Goal: Communication & Community: Ask a question

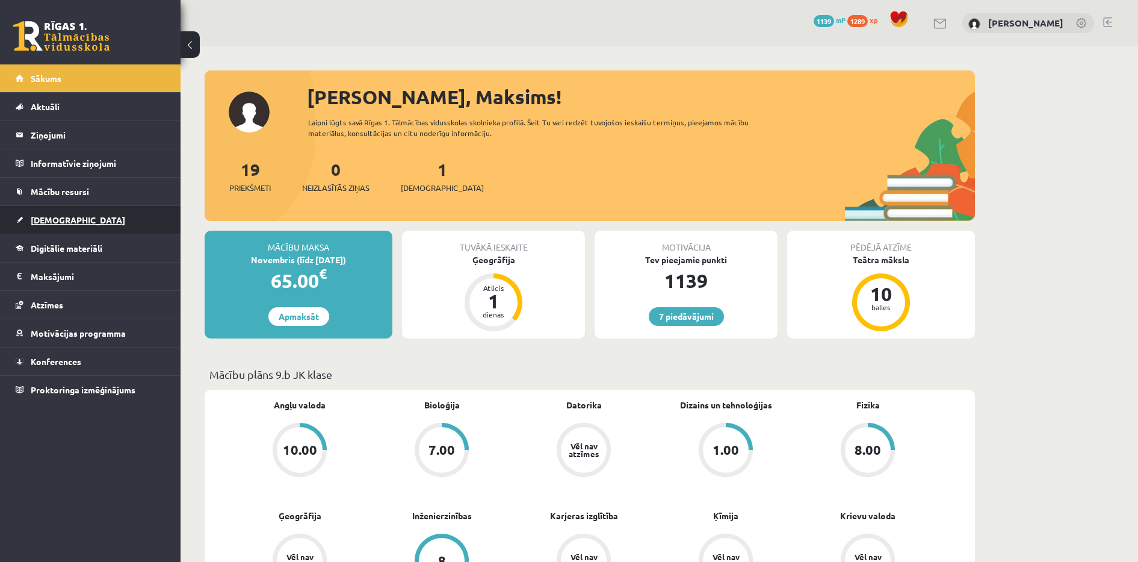
click at [55, 223] on span "[DEMOGRAPHIC_DATA]" at bounding box center [78, 219] width 95 height 11
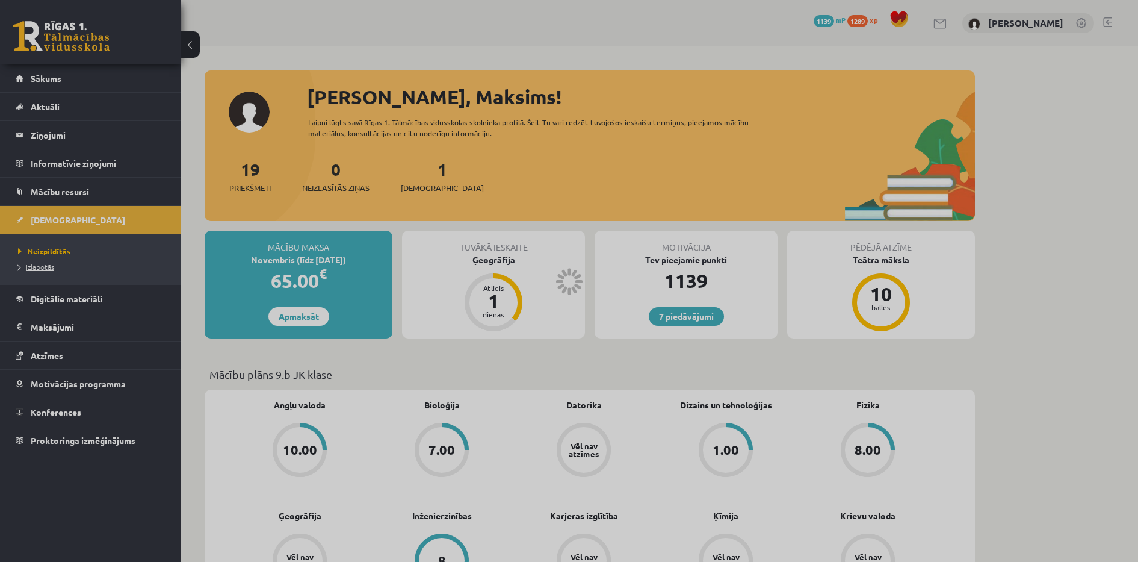
click at [29, 269] on span "Izlabotās" at bounding box center [36, 267] width 36 height 10
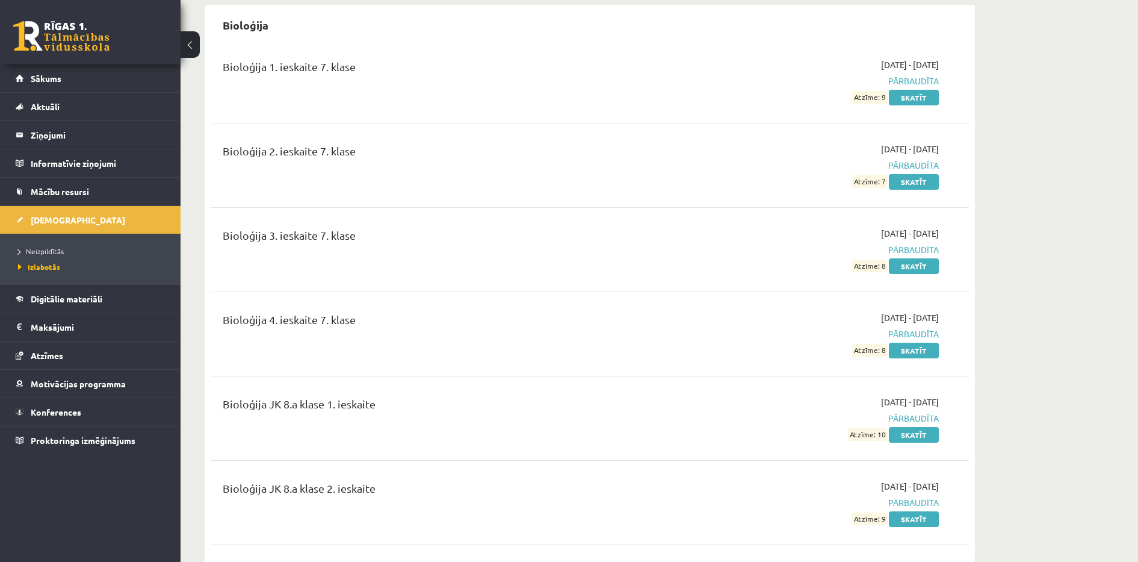
scroll to position [1144, 0]
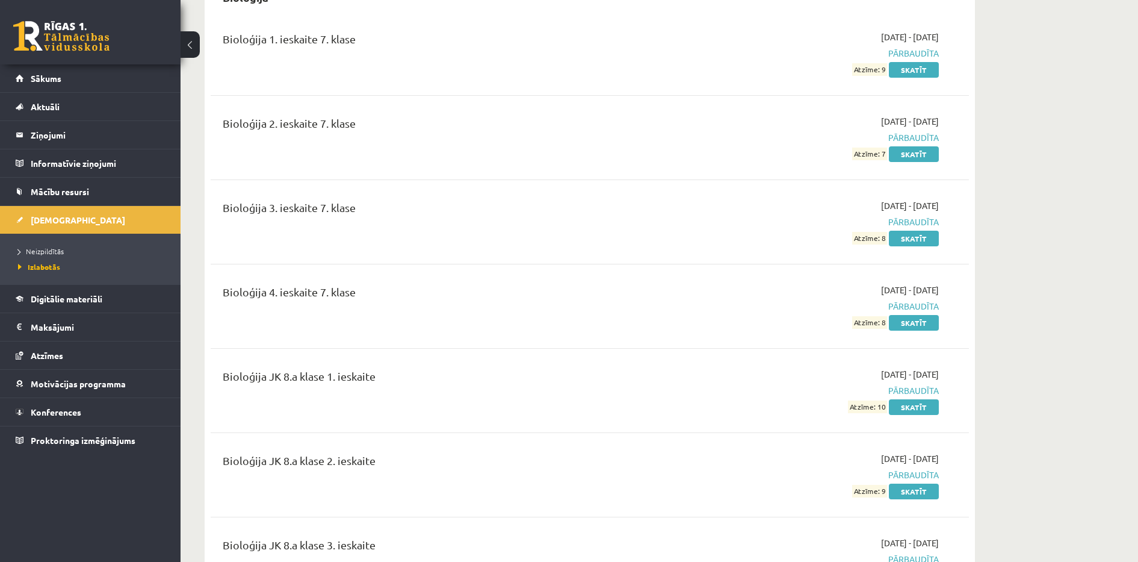
drag, startPoint x: 1086, startPoint y: 382, endPoint x: 773, endPoint y: 323, distance: 318.6
click at [773, 323] on div "2024-03-01 - 2024-03-15 Pārbaudīta Atzīme: 8 Skatīt" at bounding box center [825, 306] width 245 height 45
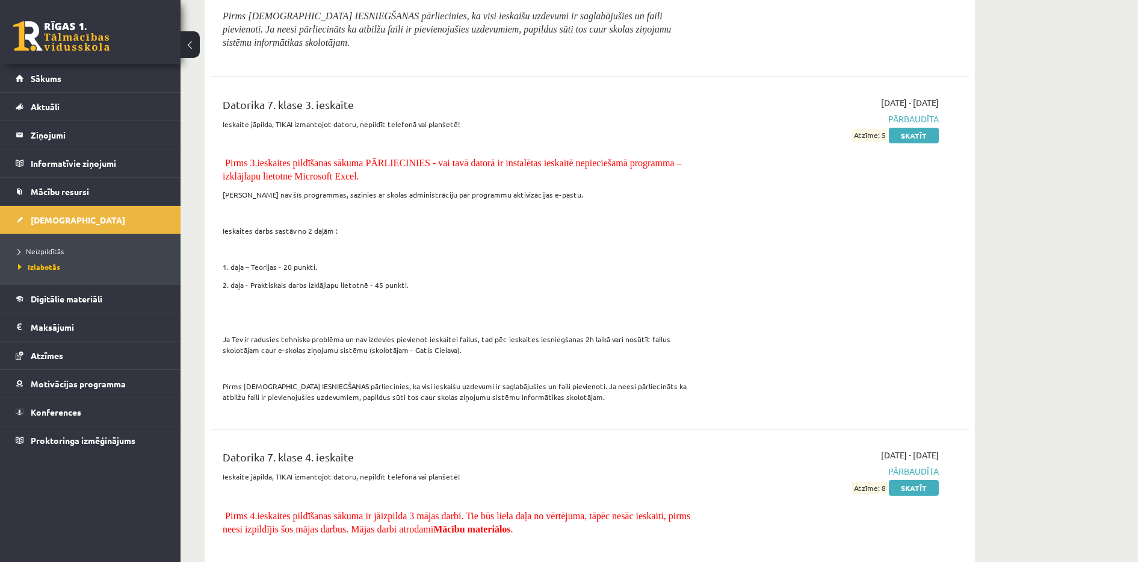
scroll to position [2719, 0]
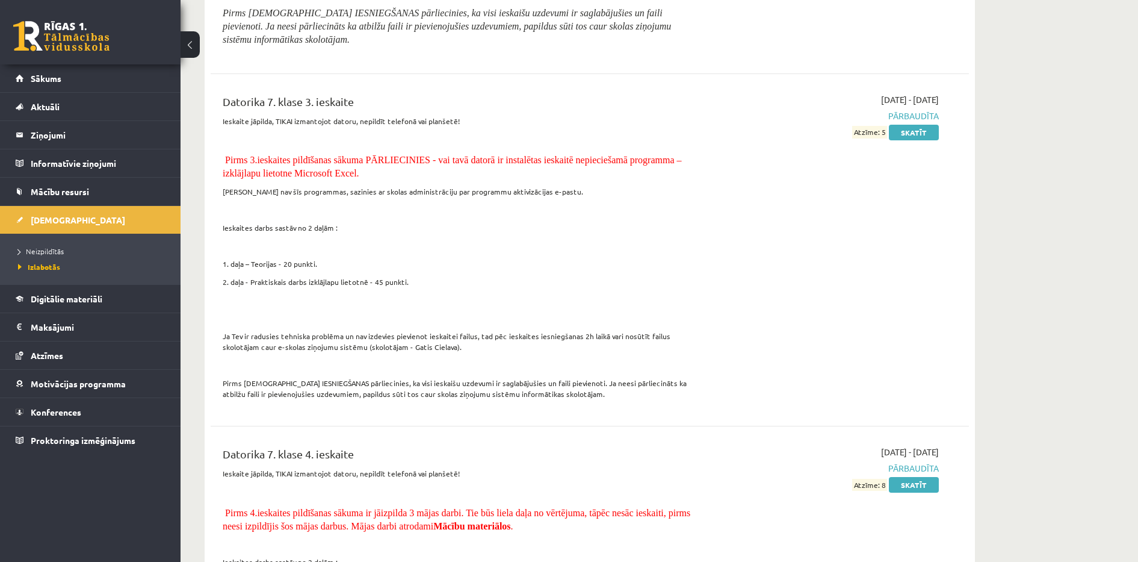
drag, startPoint x: 1149, startPoint y: 391, endPoint x: 775, endPoint y: 357, distance: 374.8
click at [775, 357] on div "2024-01-01 - 2024-01-15 Pārbaudīta Atzīme: 5 Skatīt" at bounding box center [825, 249] width 245 height 313
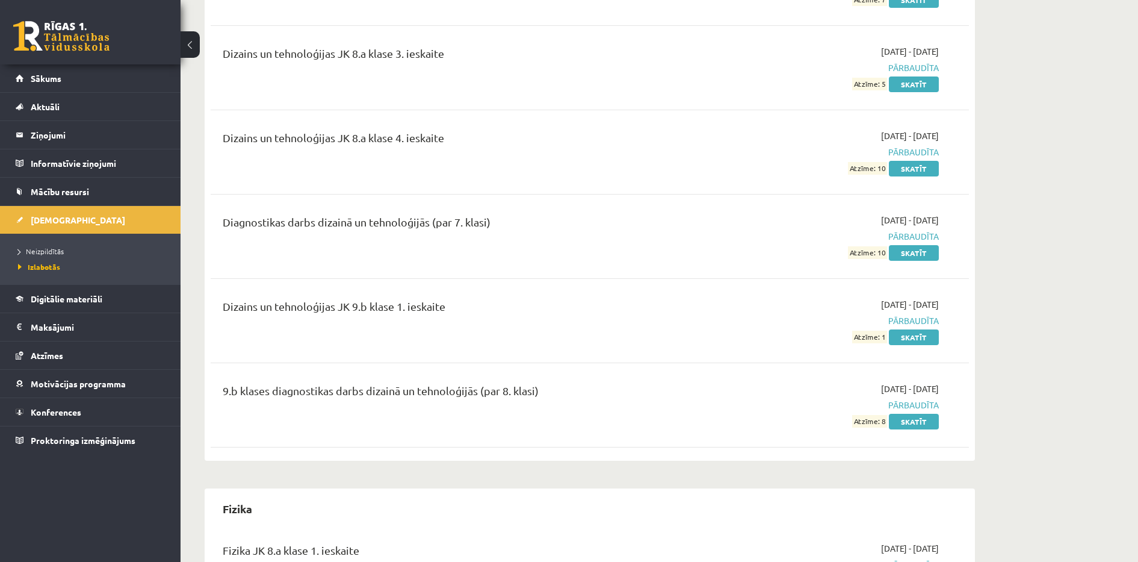
scroll to position [4856, 0]
click at [912, 347] on link "Skatīt" at bounding box center [914, 339] width 50 height 16
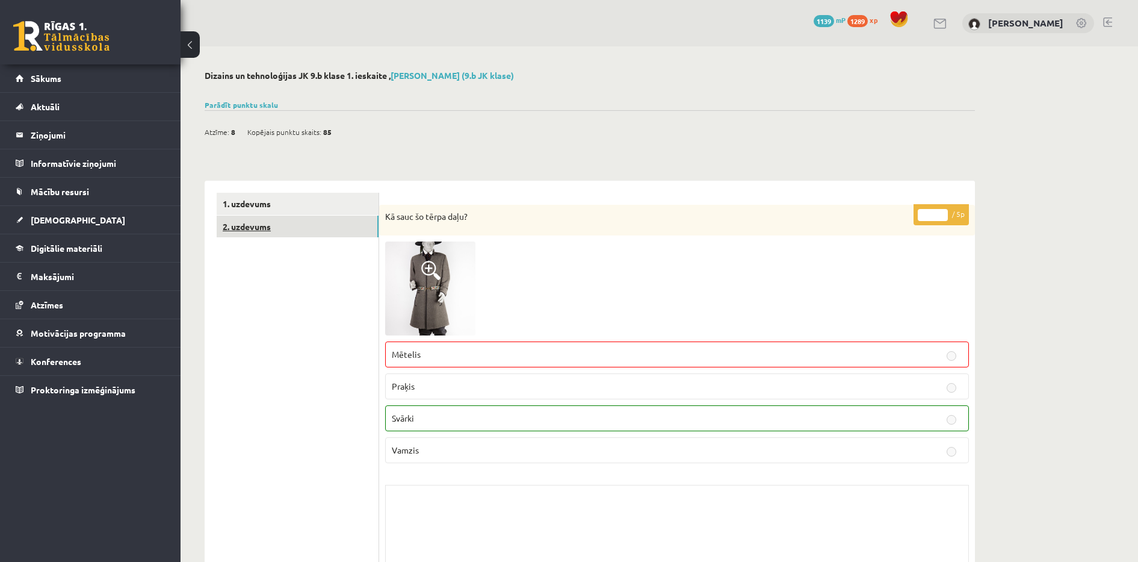
click at [303, 226] on link "2. uzdevums" at bounding box center [298, 227] width 162 height 22
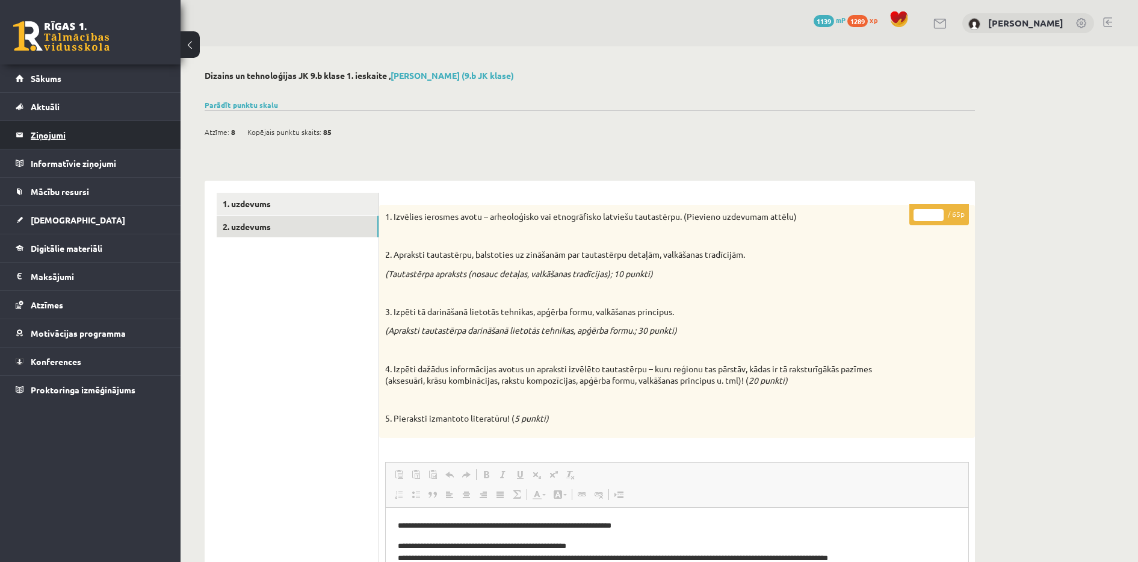
click at [67, 135] on legend "Ziņojumi 0" at bounding box center [98, 135] width 135 height 28
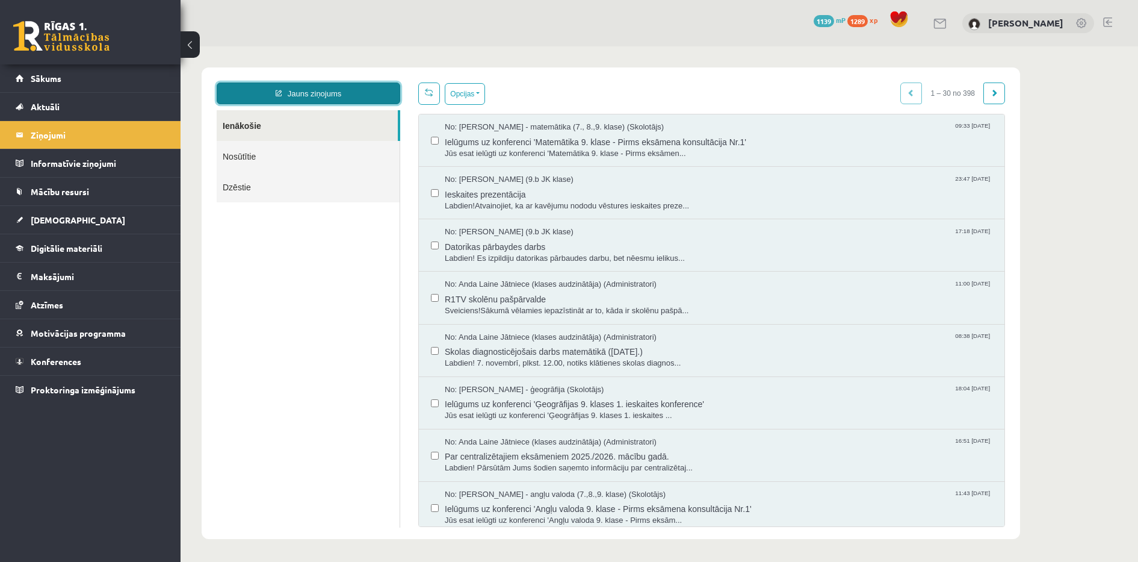
click at [320, 93] on link "Jauns ziņojums" at bounding box center [309, 93] width 184 height 22
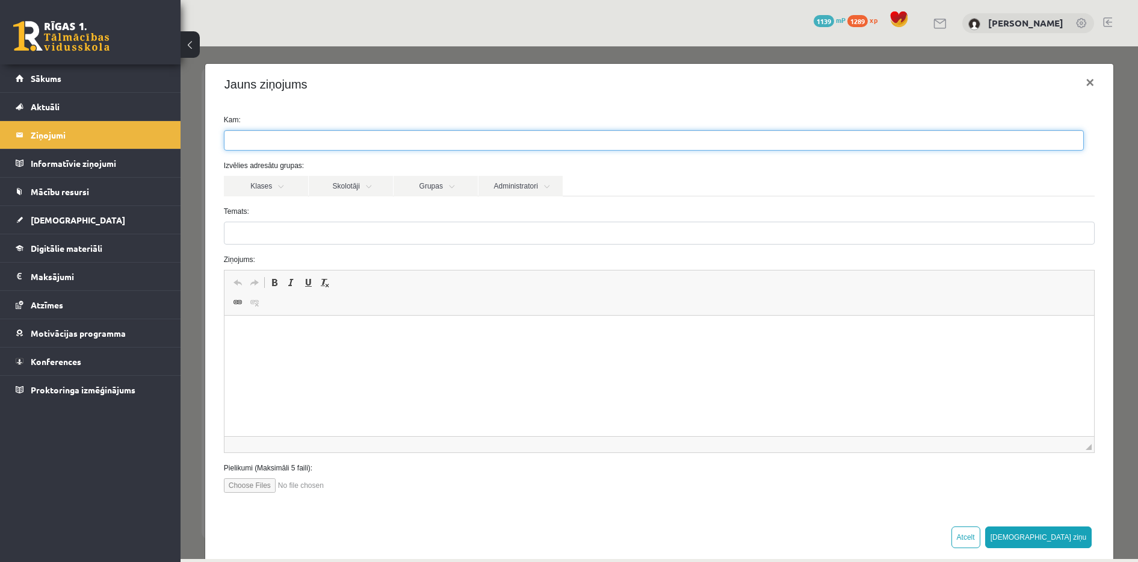
click at [282, 138] on ul at bounding box center [654, 140] width 859 height 19
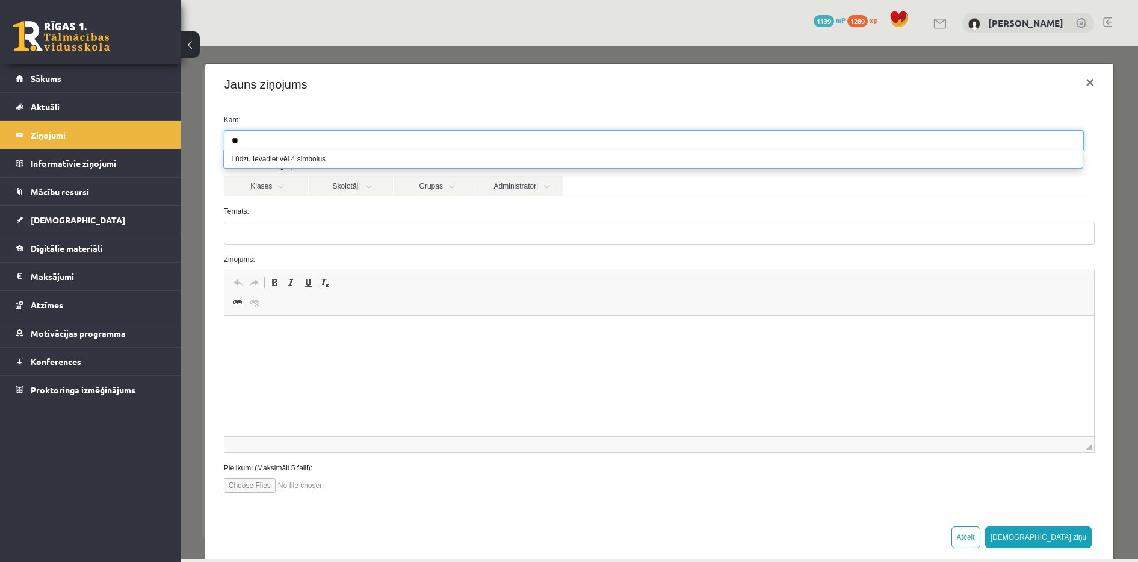
type input "*"
click at [75, 371] on link "Konferences" at bounding box center [91, 361] width 150 height 28
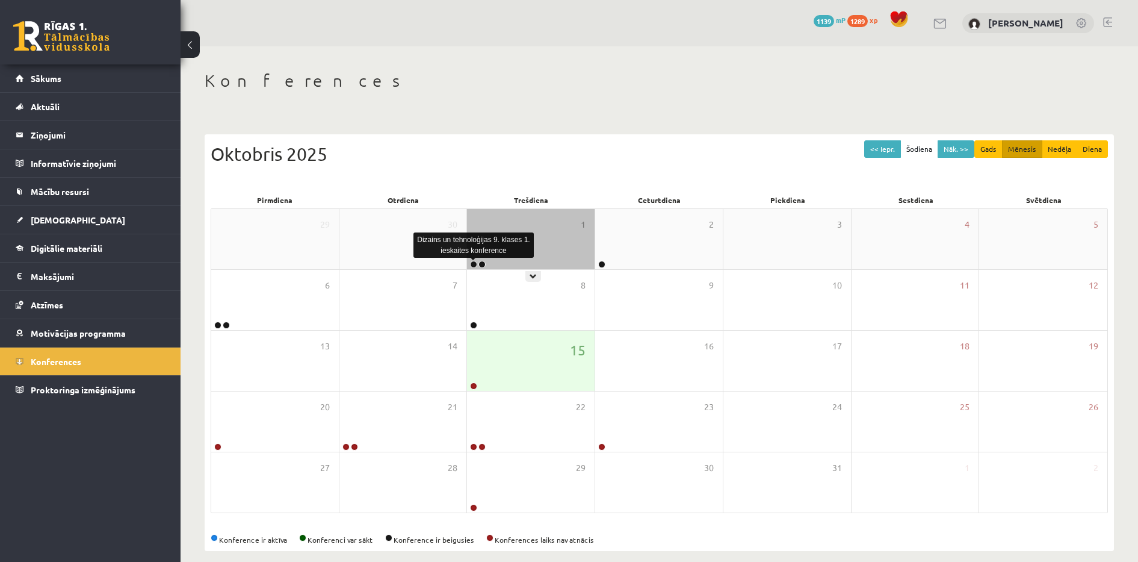
click at [473, 264] on link at bounding box center [473, 264] width 7 height 7
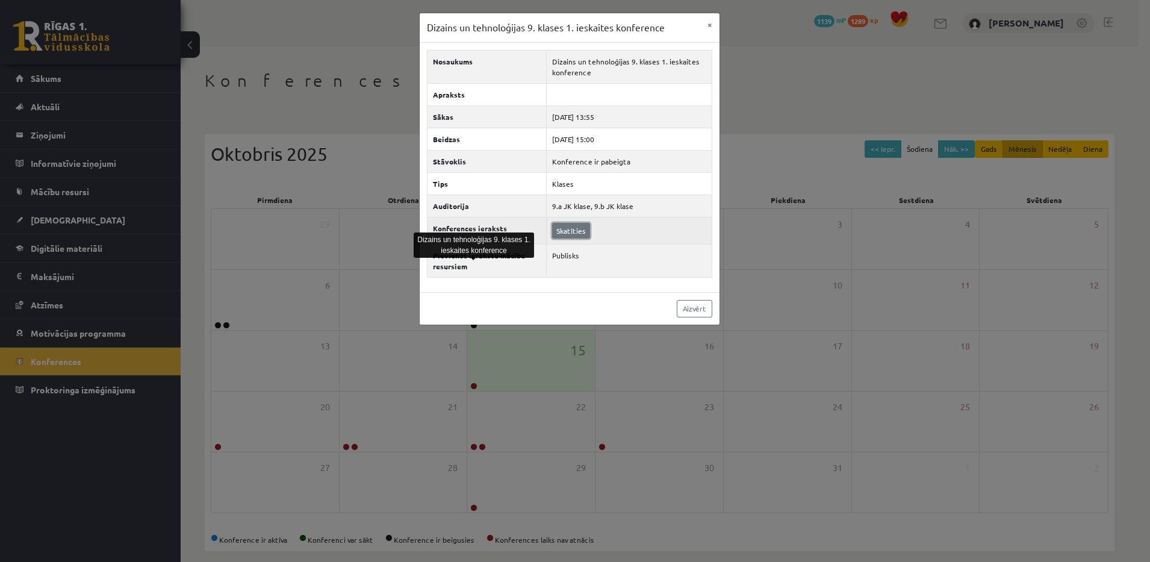
click at [576, 235] on link "Skatīties" at bounding box center [571, 231] width 38 height 16
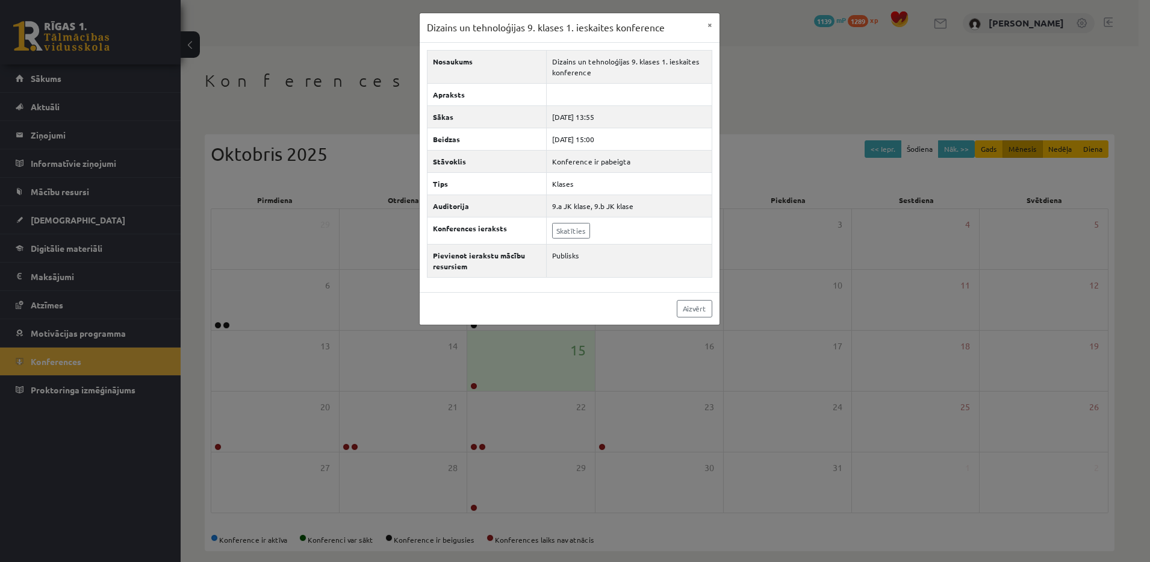
click at [335, 72] on div "Dizains un tehnoloģijas 9. klases 1. ieskaites konference × Nosaukums Dizains u…" at bounding box center [575, 281] width 1150 height 562
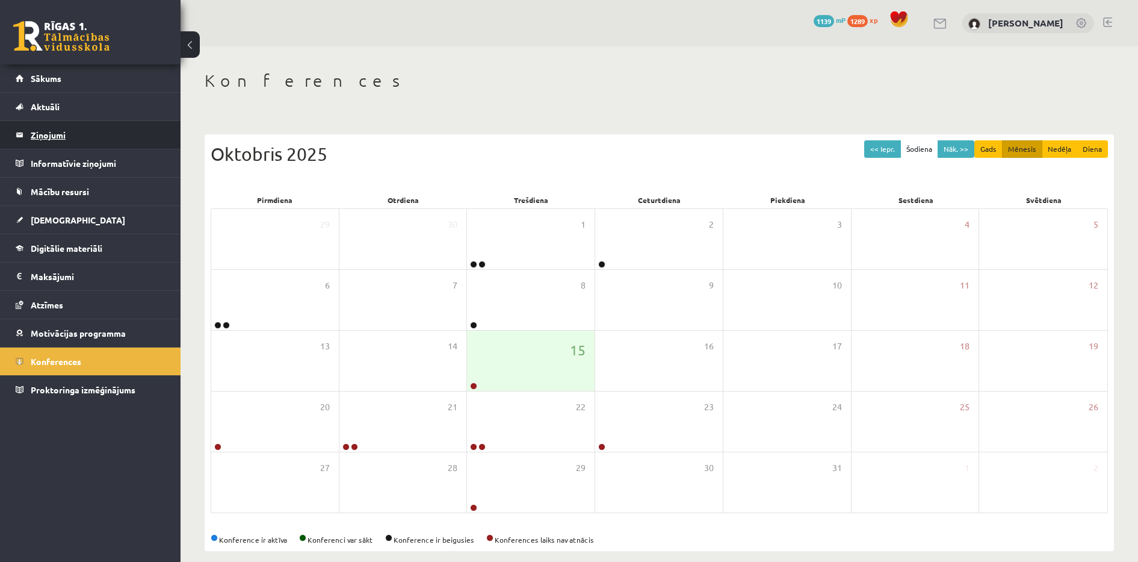
click at [65, 129] on legend "Ziņojumi 0" at bounding box center [98, 135] width 135 height 28
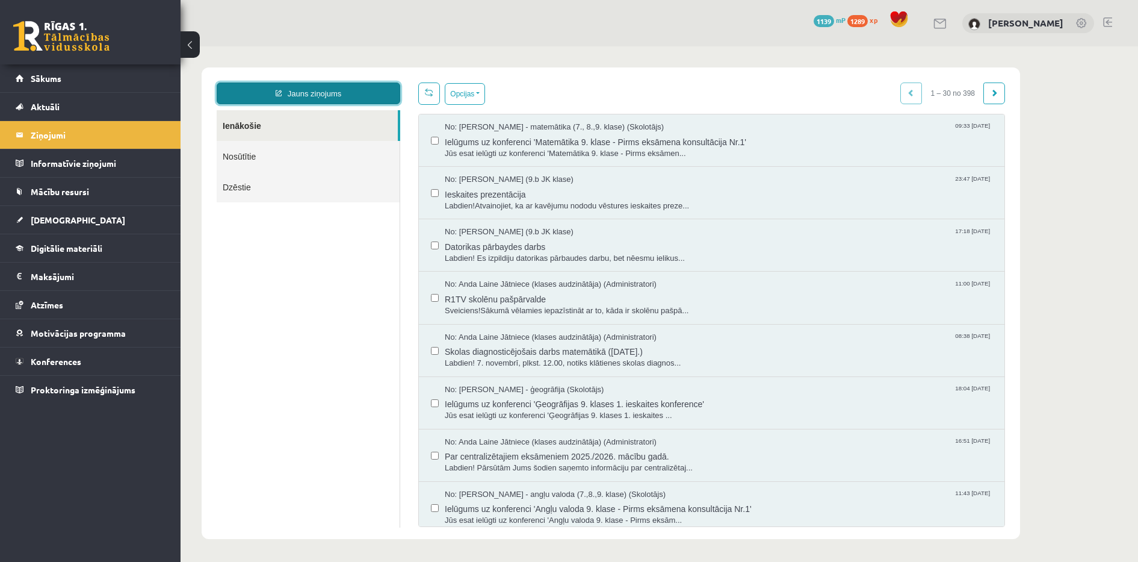
click at [303, 96] on link "Jauns ziņojums" at bounding box center [309, 93] width 184 height 22
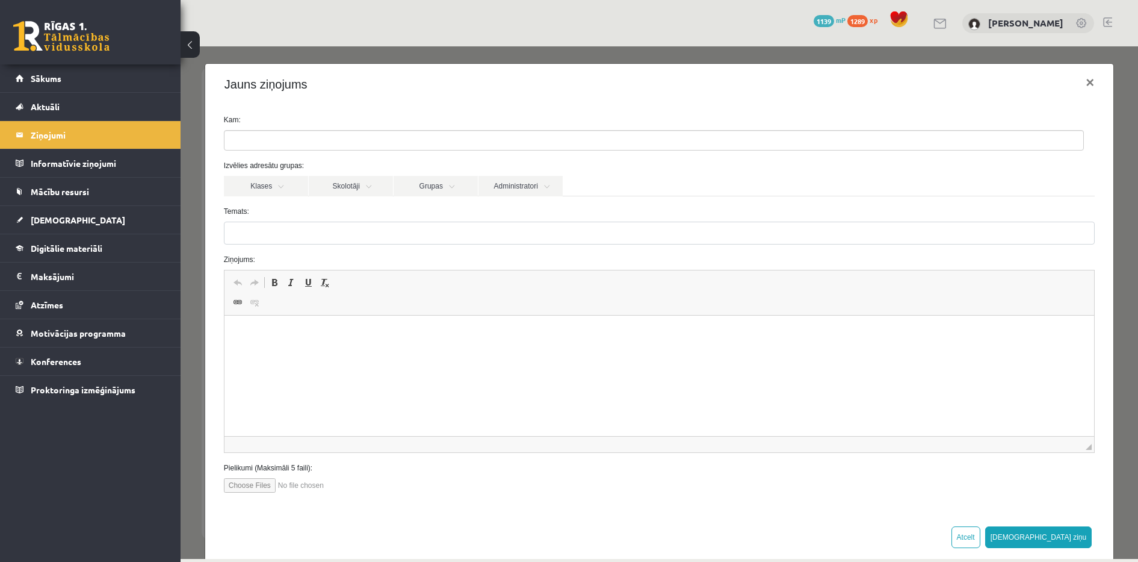
click at [305, 140] on ul at bounding box center [654, 140] width 859 height 19
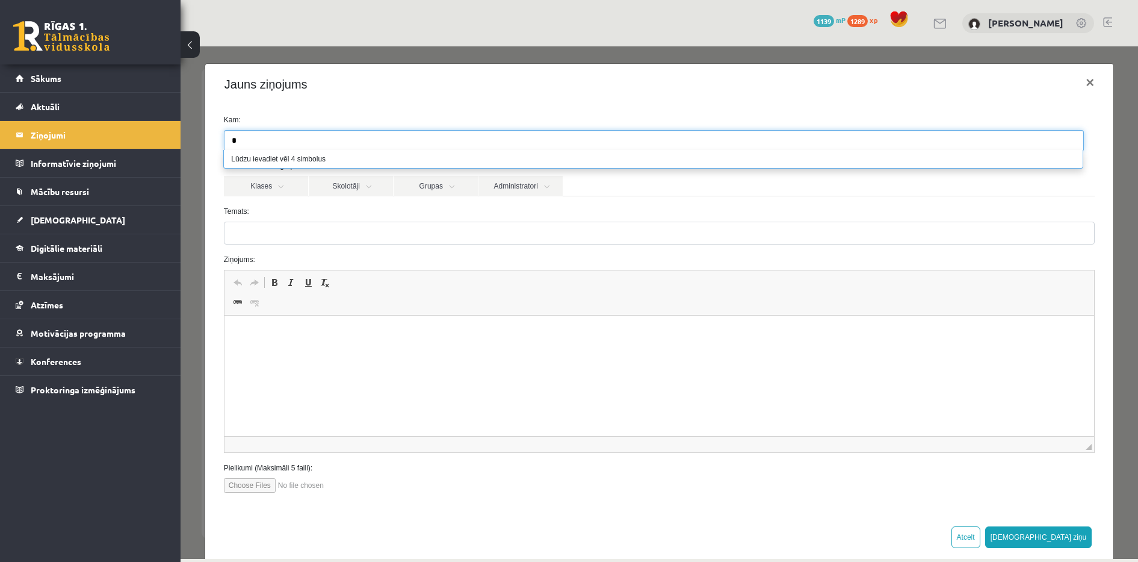
paste input "**********"
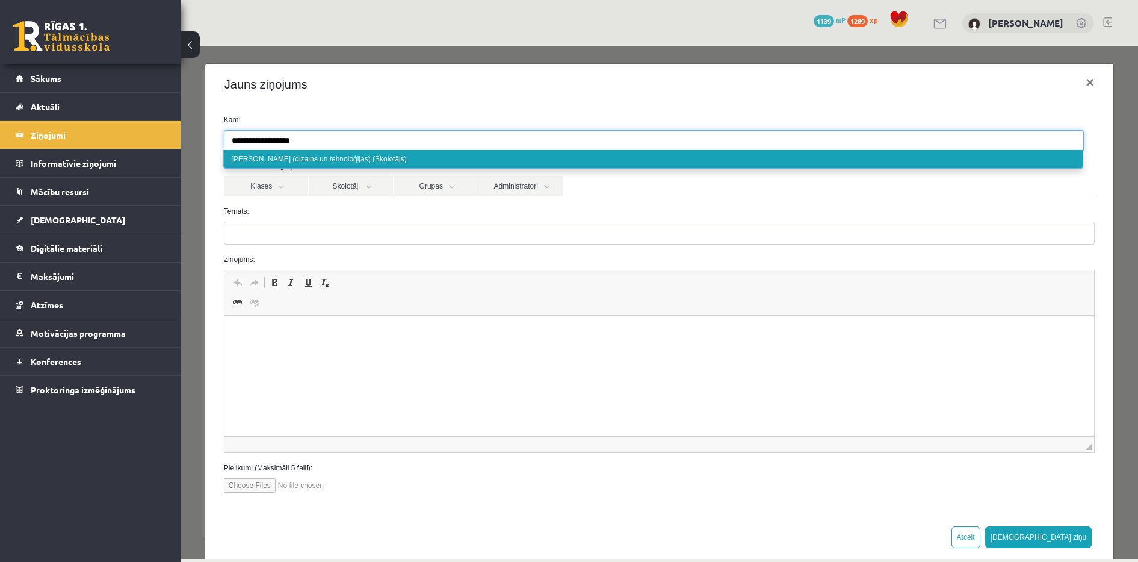
type input "**********"
select select "*****"
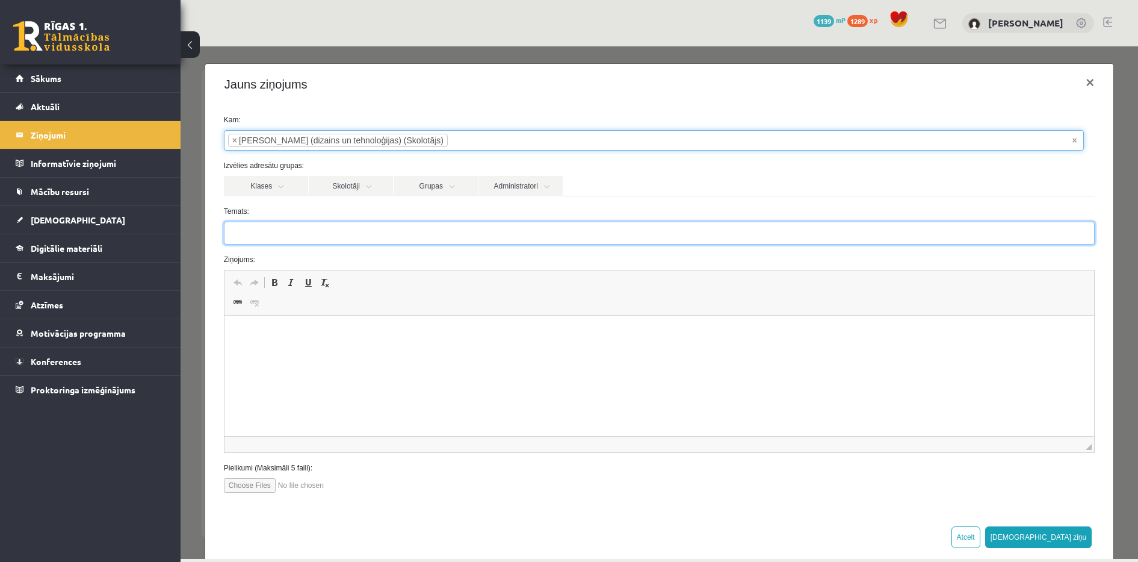
click at [326, 235] on input "Temats:" at bounding box center [659, 233] width 871 height 23
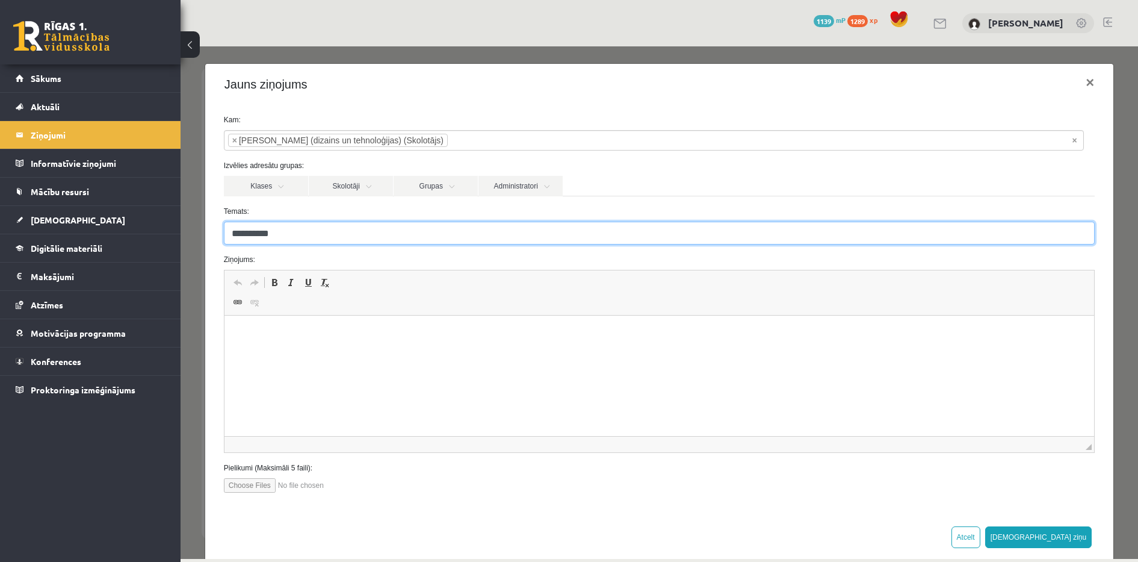
type input "**********"
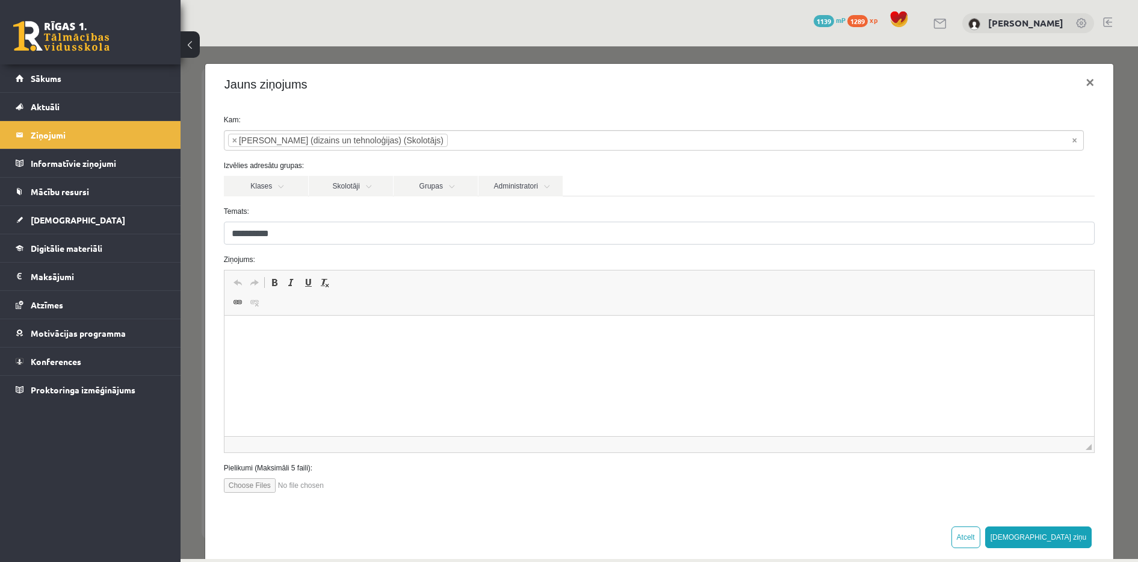
click at [282, 337] on p "Визуальный текстовый редактор, wiswyg-editor-47433749956660-1760511302-275" at bounding box center [659, 334] width 846 height 13
click at [260, 336] on p "Визуальный текстовый редактор, wiswyg-editor-47433749956660-1760511302-275" at bounding box center [659, 334] width 846 height 13
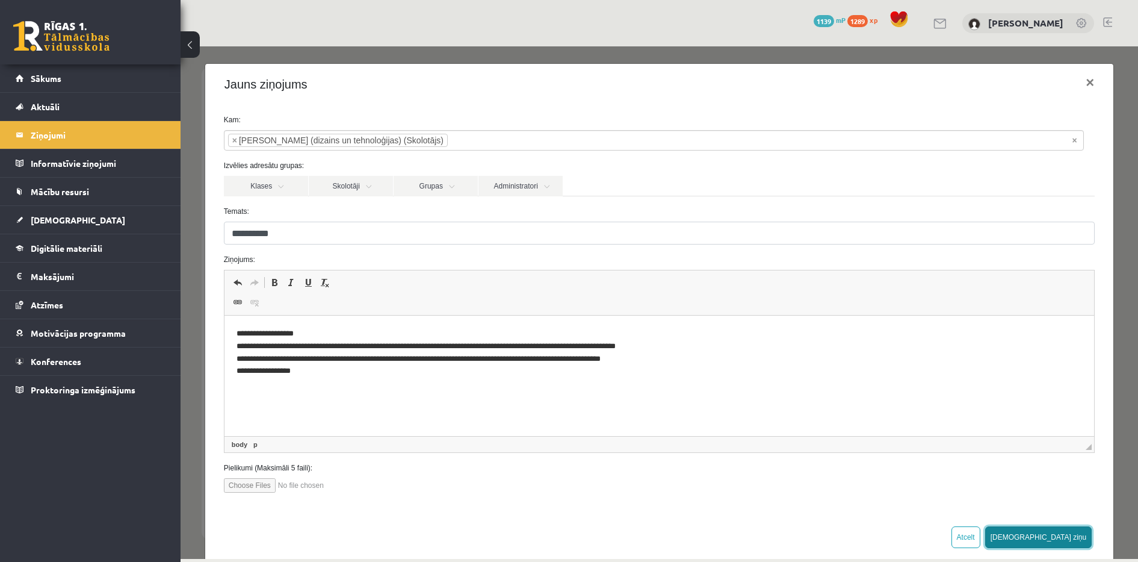
click at [1060, 535] on button "Sūtīt ziņu" at bounding box center [1039, 537] width 107 height 22
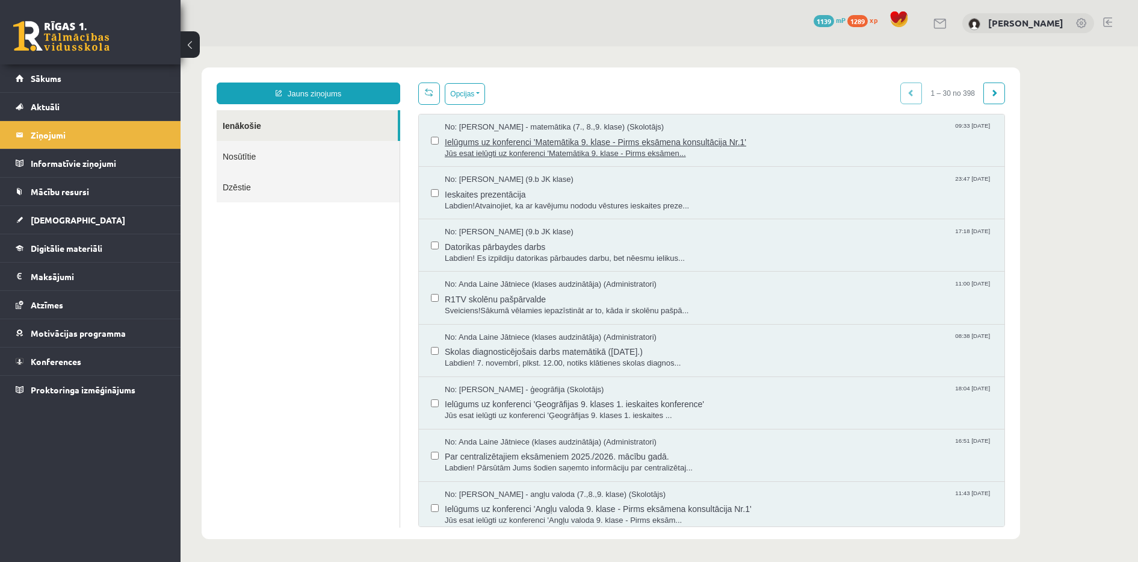
click at [473, 140] on span "Ielūgums uz konferenci 'Matemātika 9. klase - Pirms eksāmena konsultācija Nr.1'" at bounding box center [719, 140] width 548 height 15
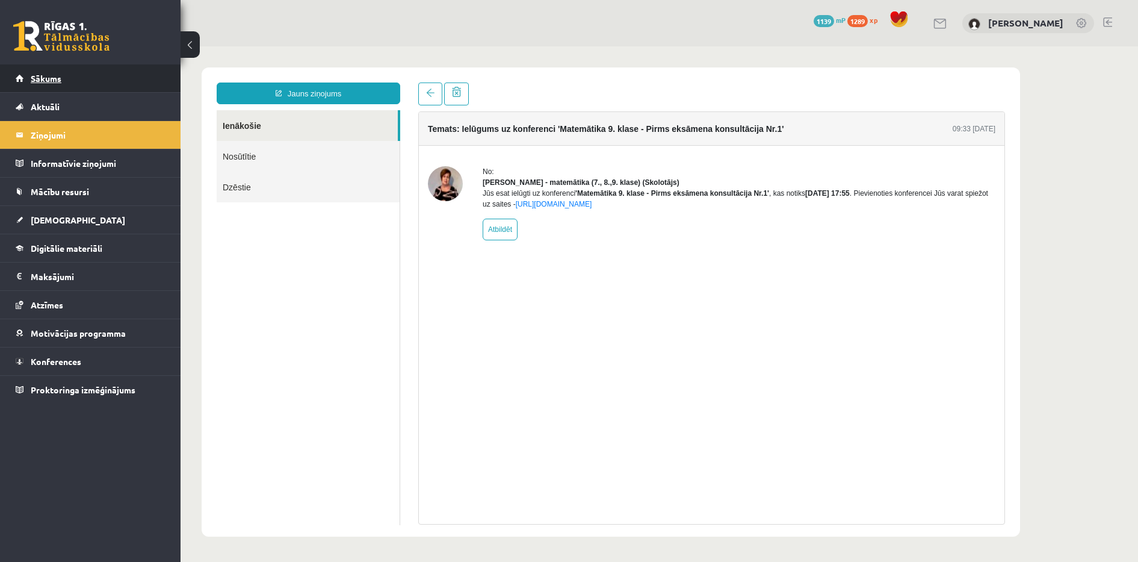
click at [69, 74] on link "Sākums" at bounding box center [91, 78] width 150 height 28
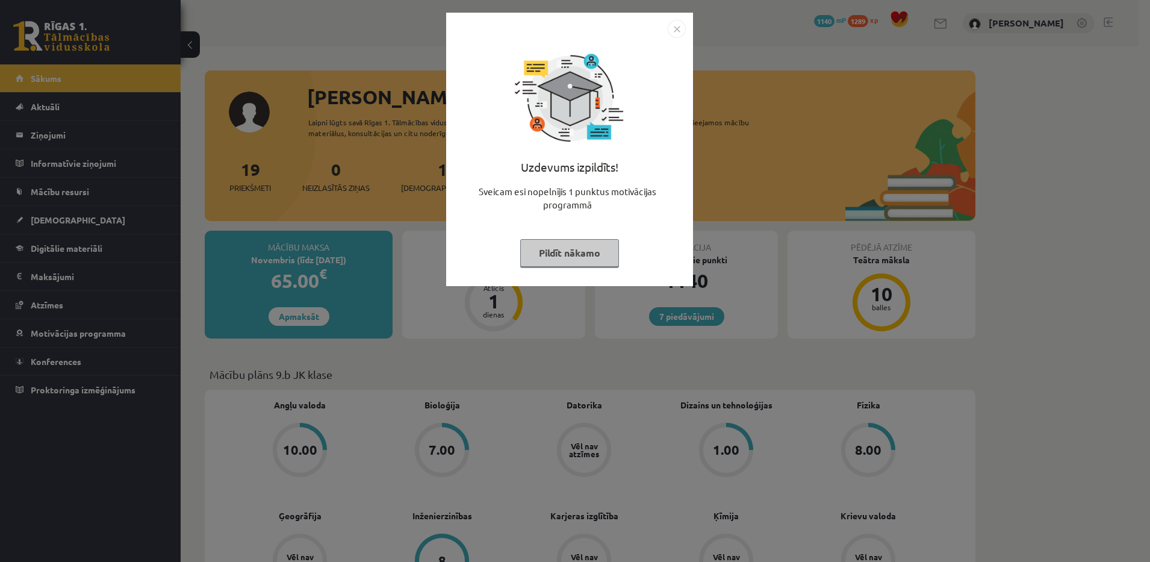
click at [577, 256] on button "Pildīt nākamo" at bounding box center [569, 253] width 99 height 28
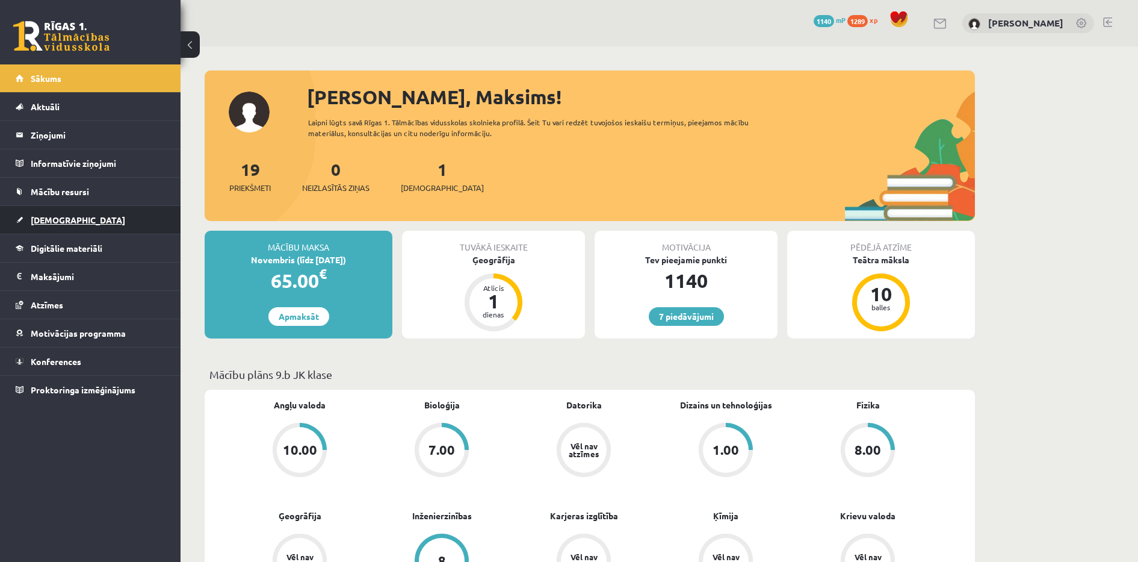
click at [50, 227] on link "[DEMOGRAPHIC_DATA]" at bounding box center [91, 220] width 150 height 28
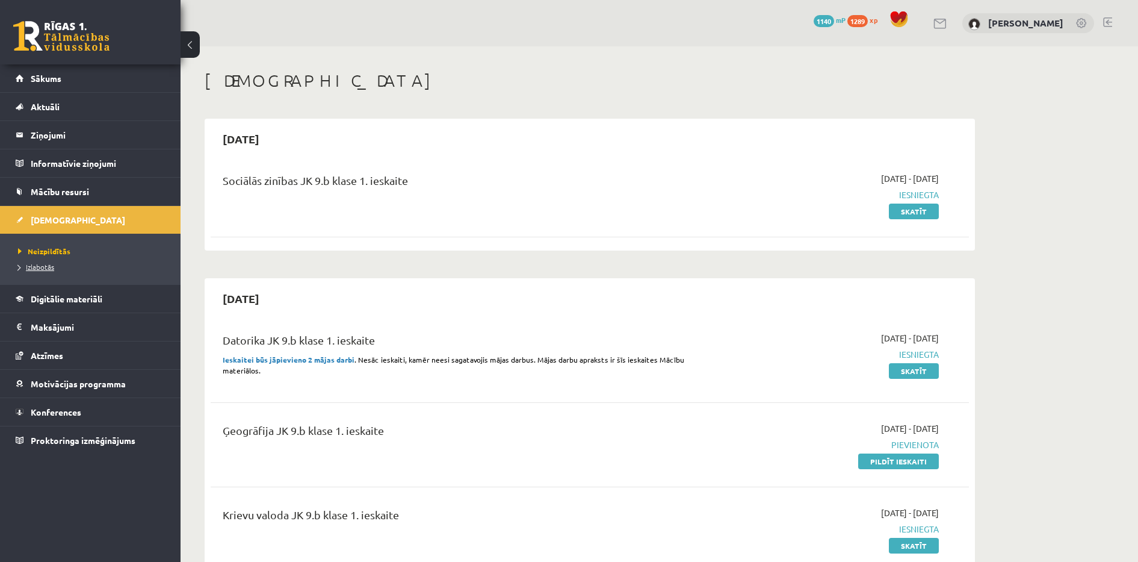
click at [49, 266] on span "Izlabotās" at bounding box center [36, 267] width 36 height 10
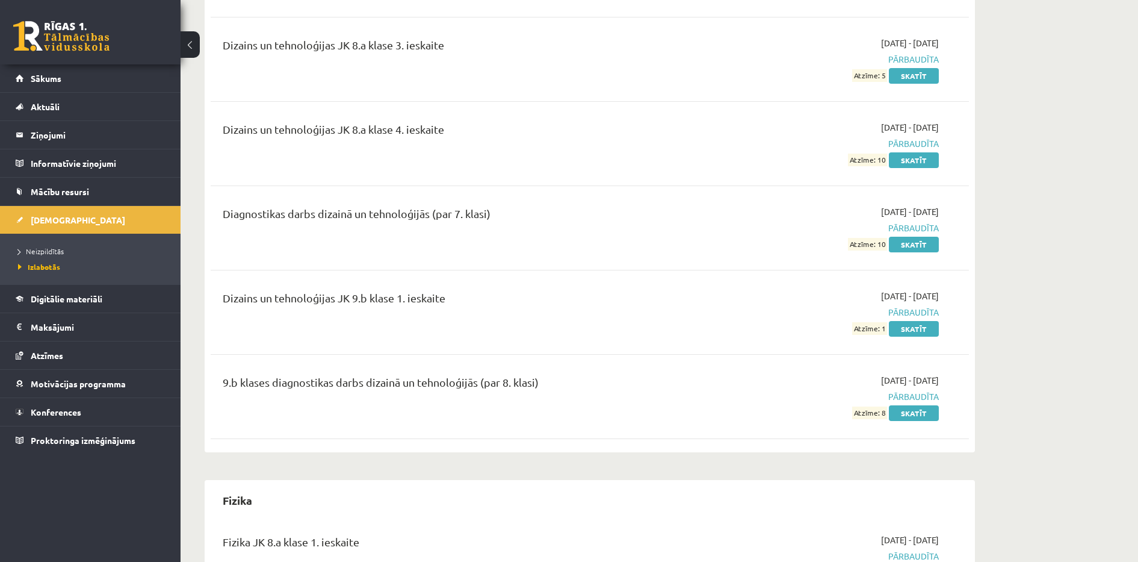
scroll to position [4917, 0]
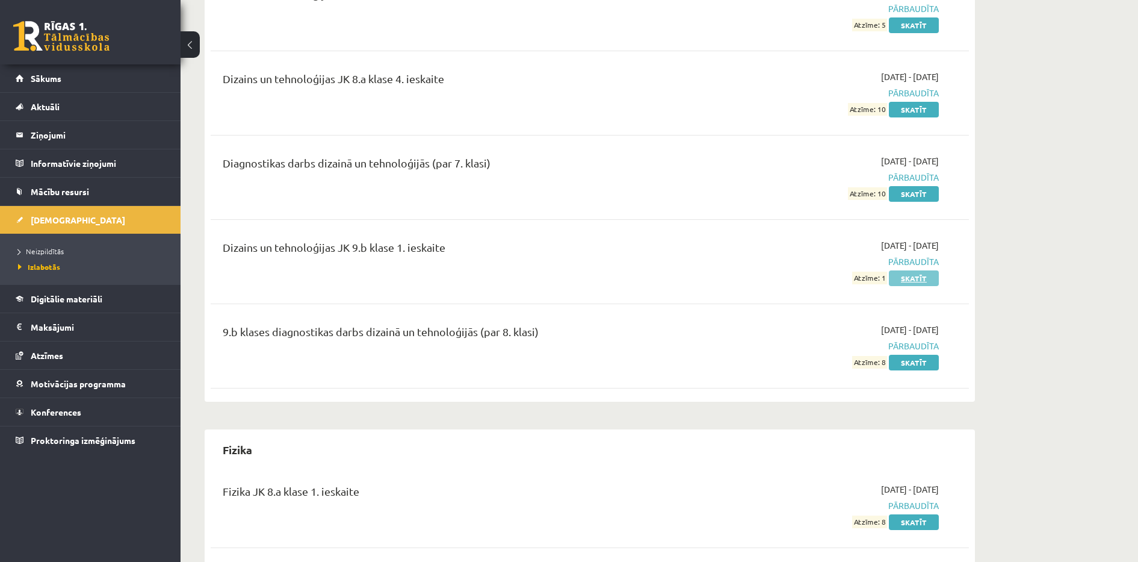
click at [905, 286] on link "Skatīt" at bounding box center [914, 278] width 50 height 16
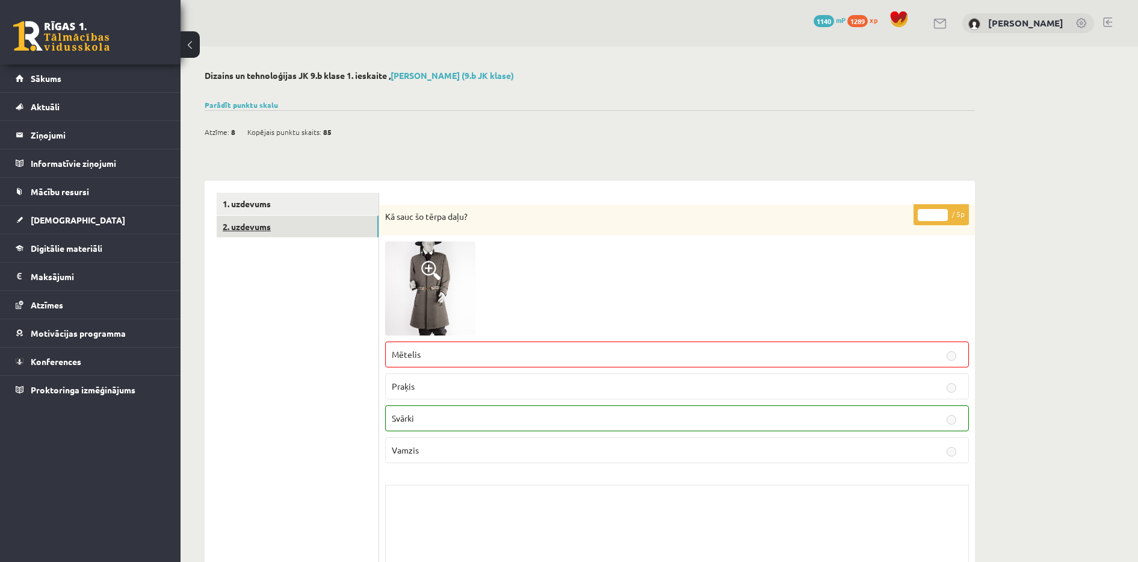
click at [279, 228] on link "2. uzdevums" at bounding box center [298, 227] width 162 height 22
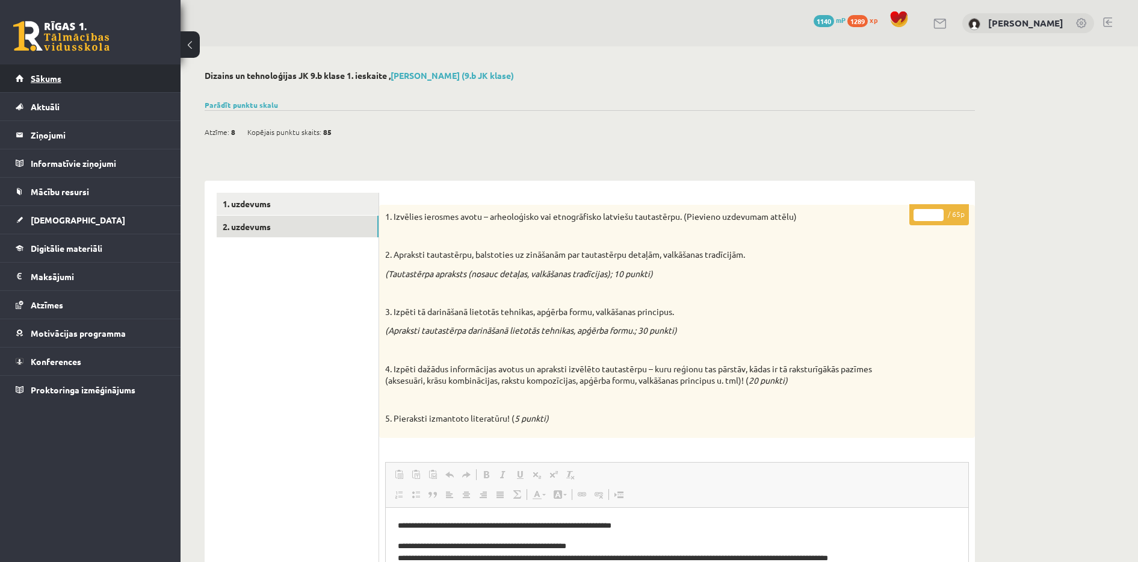
click at [58, 78] on span "Sākums" at bounding box center [46, 78] width 31 height 11
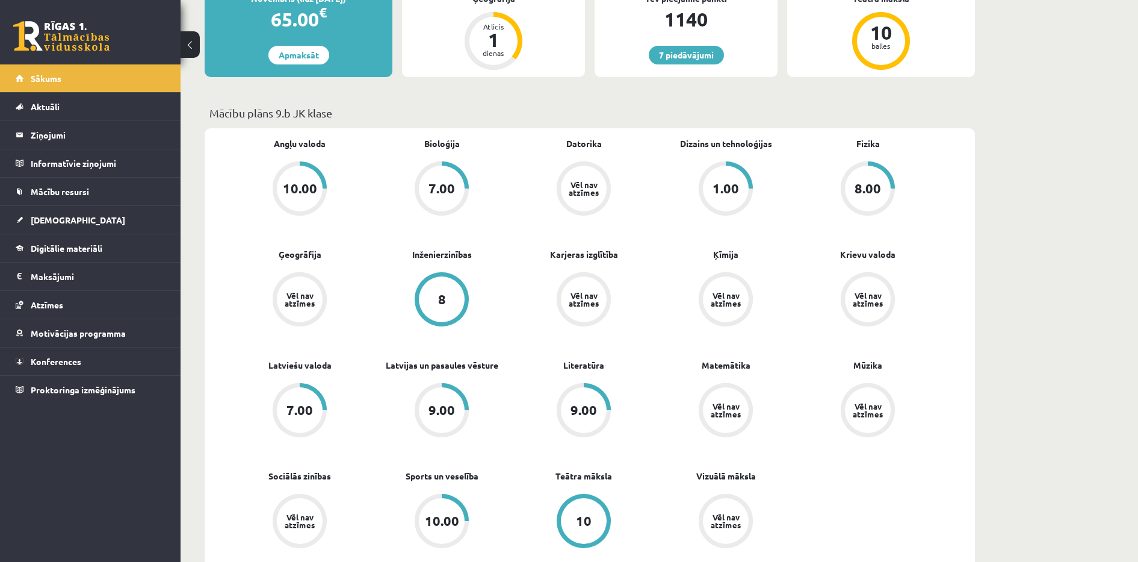
scroll to position [321, 0]
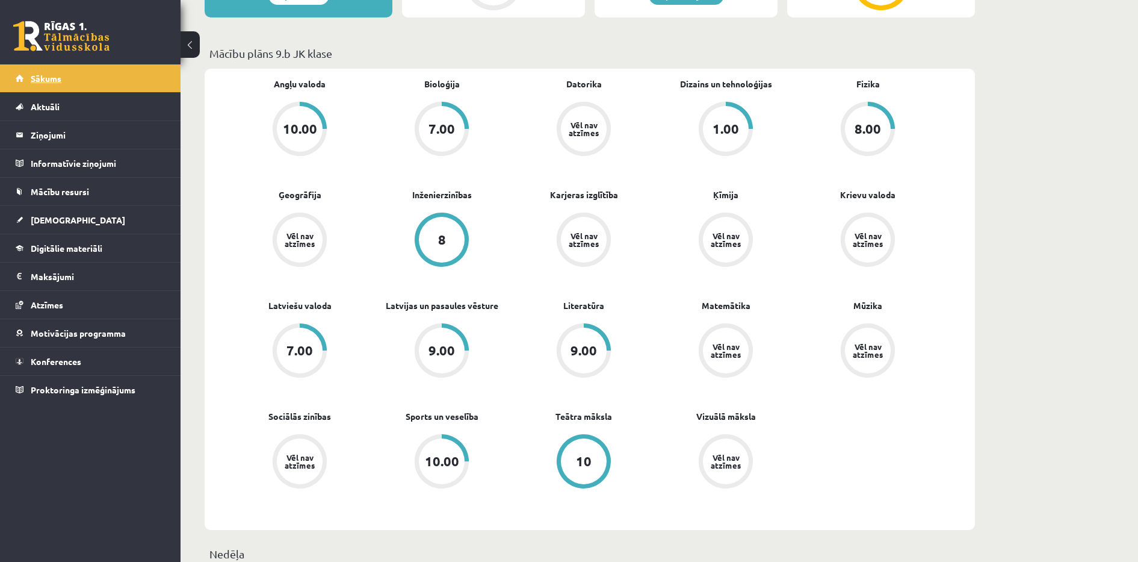
click at [60, 76] on span "Sākums" at bounding box center [46, 78] width 31 height 11
